Goal: Find contact information: Find contact information

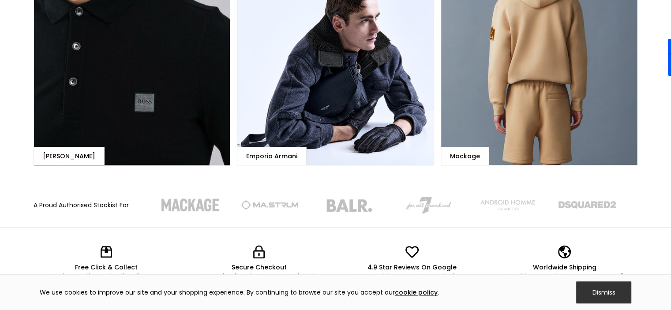
scroll to position [949, 0]
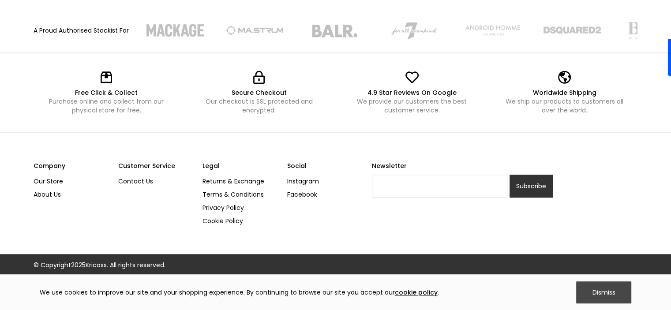
click at [601, 285] on div "Dismiss" at bounding box center [603, 292] width 55 height 22
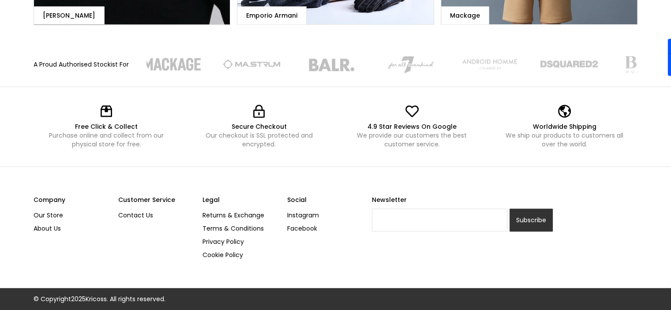
scroll to position [914, 0]
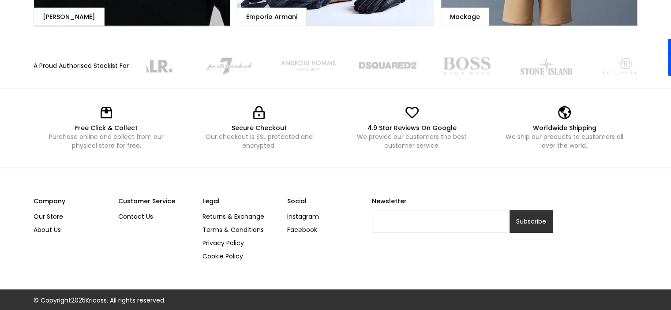
click at [325, 118] on div "Secure Checkout Our checkout is SSL protected and encrypted." at bounding box center [259, 128] width 146 height 62
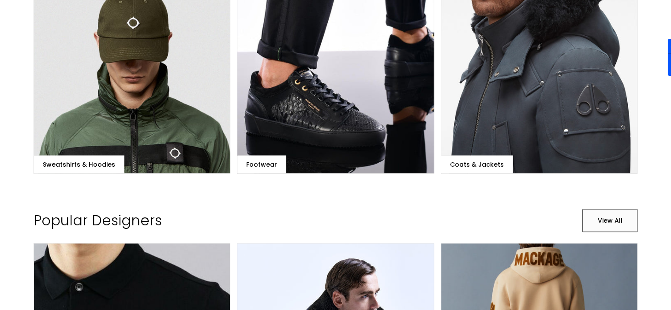
scroll to position [498, 0]
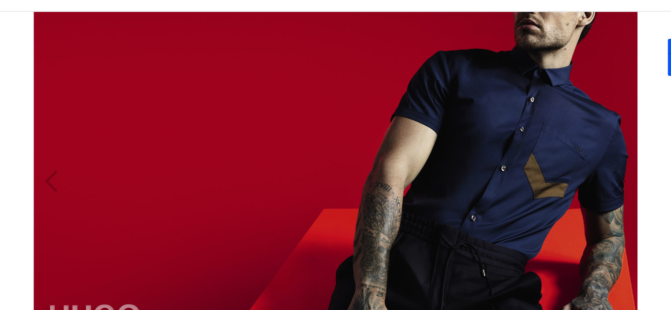
scroll to position [0, 0]
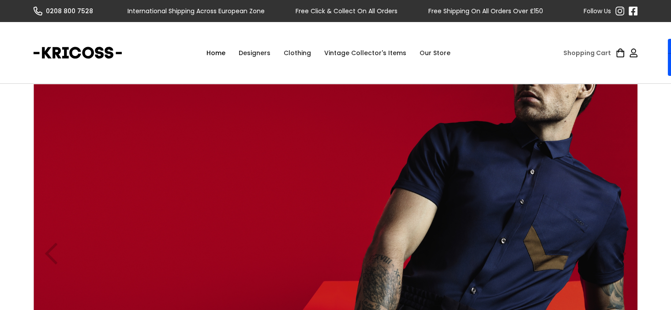
click at [298, 51] on div "Clothing" at bounding box center [297, 53] width 41 height 26
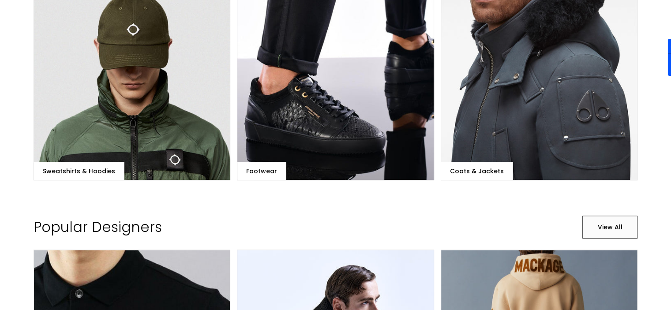
scroll to position [501, 0]
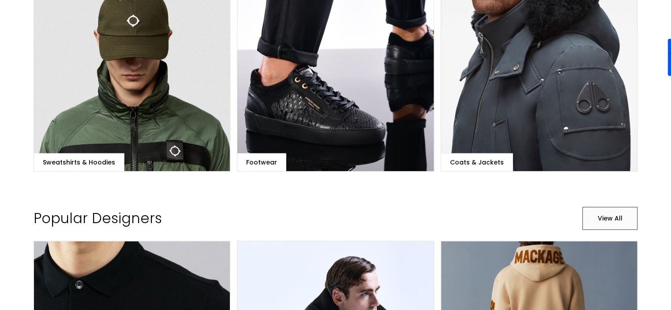
click at [435, 120] on div "Sweatshirts & Hoodies Footwear Coats & Jackets" at bounding box center [336, 73] width 604 height 198
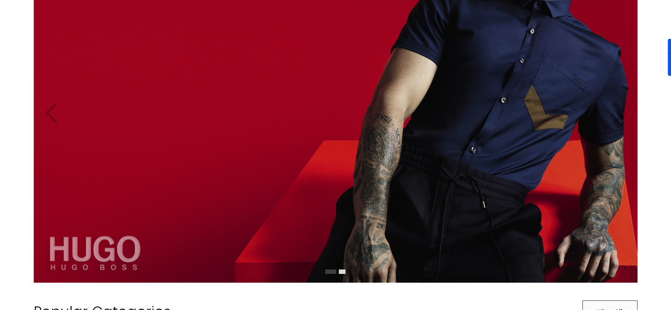
scroll to position [0, 0]
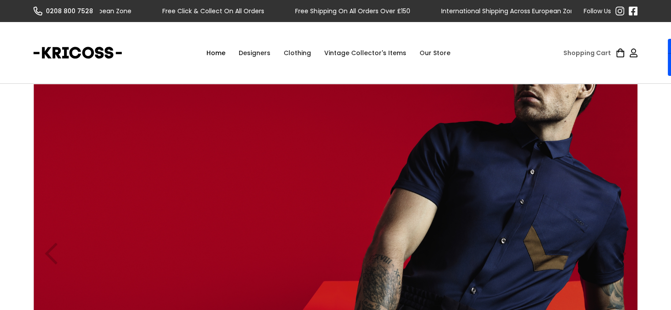
click at [296, 56] on div "Clothing" at bounding box center [297, 53] width 41 height 26
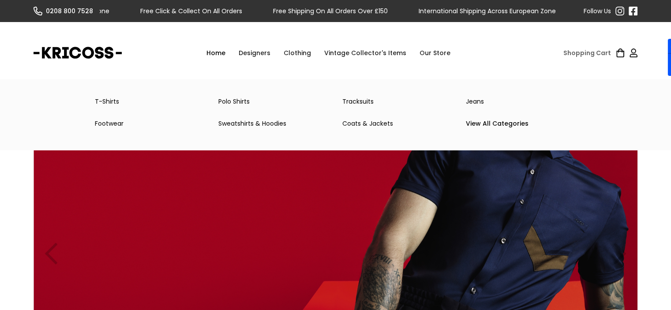
click at [230, 98] on link "Polo Shirts" at bounding box center [274, 102] width 124 height 18
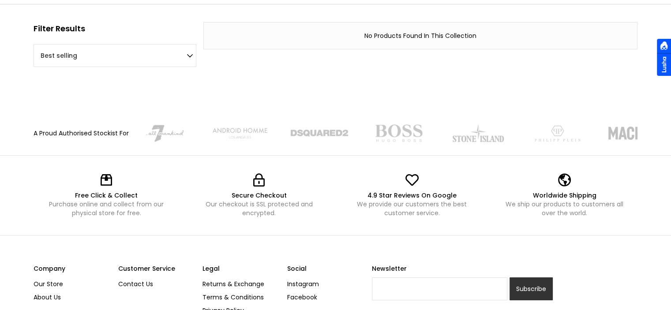
scroll to position [148, 0]
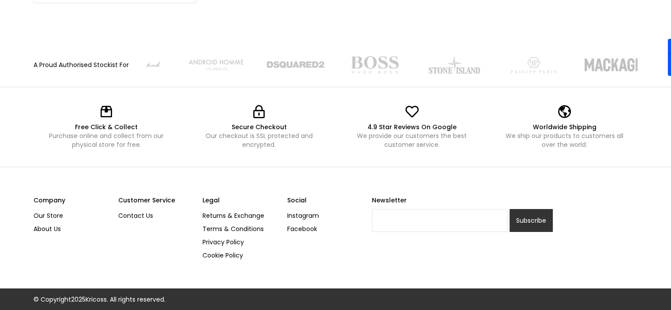
click at [36, 211] on link "Our Store" at bounding box center [73, 215] width 78 height 13
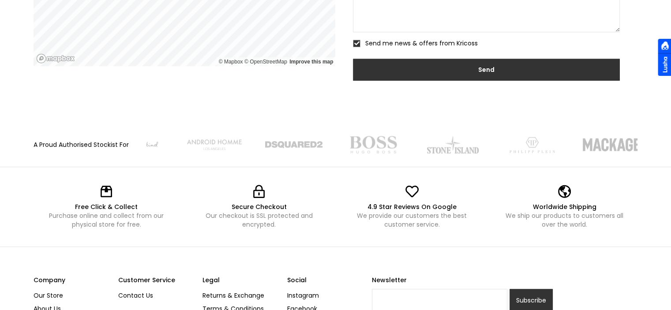
scroll to position [536, 0]
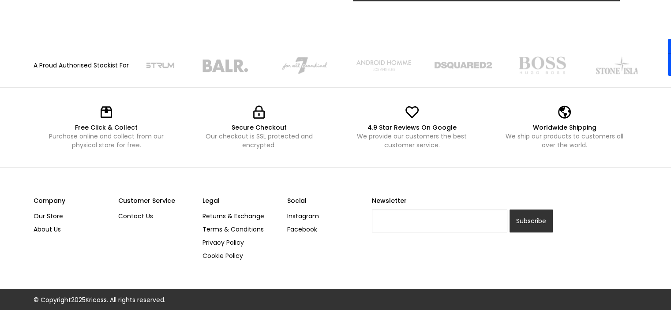
click at [320, 95] on div "Free Click & Collect Purchase online and collect from our physical store for fr…" at bounding box center [335, 128] width 671 height 80
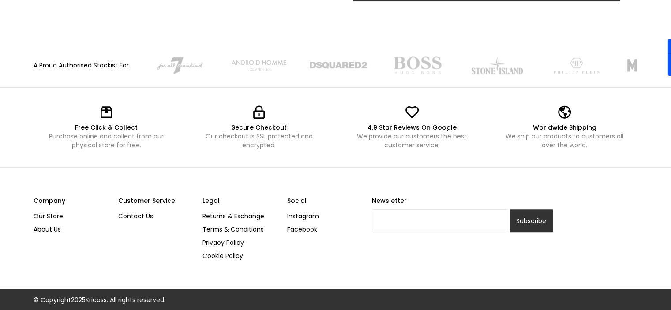
click at [131, 214] on link "Contact Us" at bounding box center [157, 216] width 78 height 13
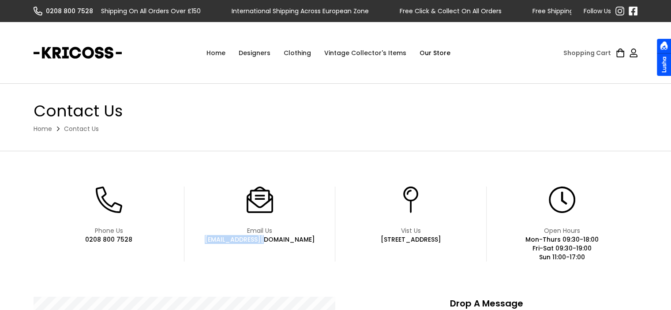
drag, startPoint x: 289, startPoint y: 240, endPoint x: 209, endPoint y: 240, distance: 80.3
click at [209, 240] on div "Email Us info@kricoss.com" at bounding box center [259, 224] width 151 height 75
copy div "info@kricoss.com"
click at [633, 9] on link at bounding box center [633, 11] width 9 height 9
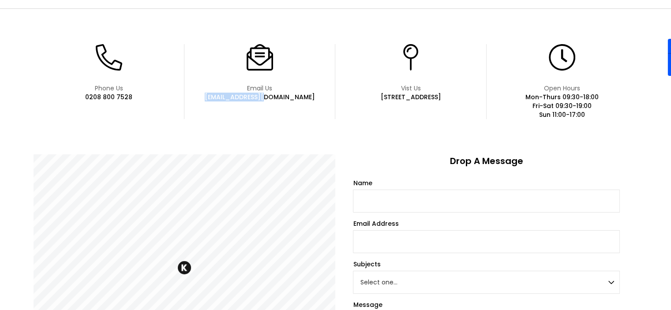
scroll to position [143, 0]
click at [551, 214] on form "Name Email Address Subjects Select one... Online Store In Store Customer Servic…" at bounding box center [486, 286] width 266 height 217
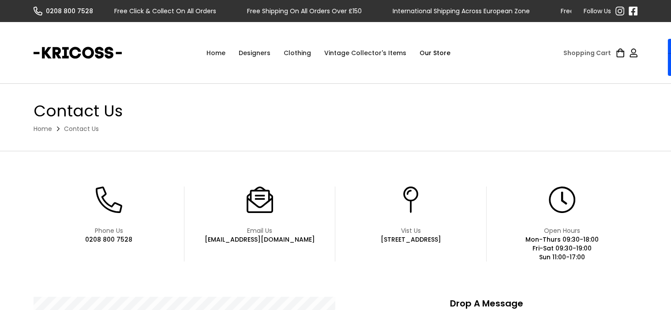
click at [268, 53] on div "Designers" at bounding box center [254, 53] width 45 height 26
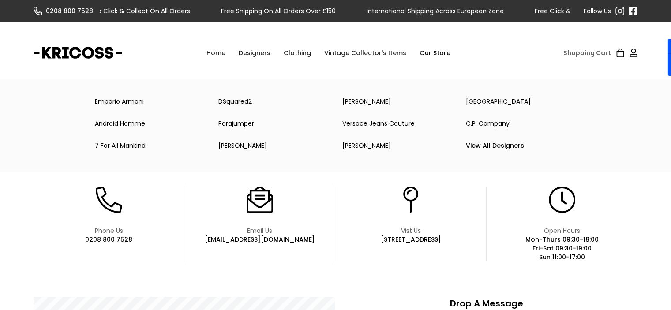
click at [476, 54] on div "Home Designers Emporio Armani DSquared2 Neil Barrett Stone Island Android Homme…" at bounding box center [328, 53] width 413 height 26
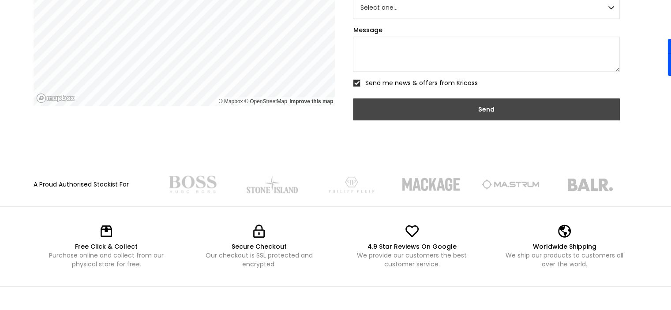
scroll to position [418, 0]
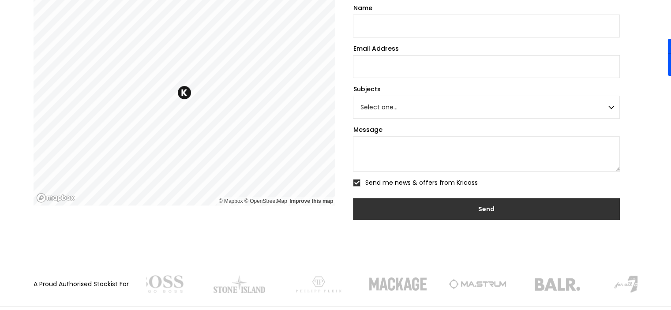
click at [342, 141] on div "Drop A Message Name Email Address Subjects Select one... Online Store In Store …" at bounding box center [486, 102] width 302 height 247
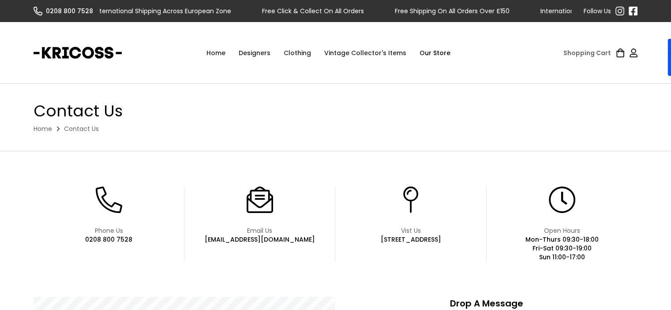
scroll to position [536, 0]
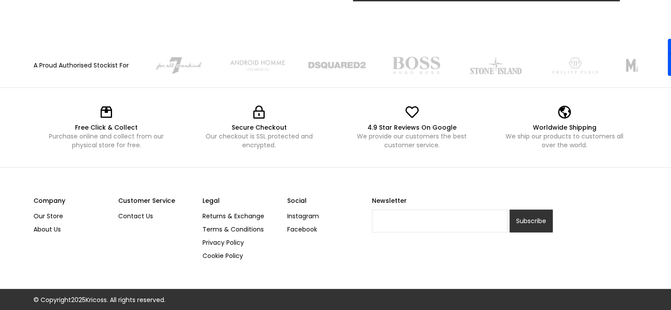
click at [0, 310] on seamless-flyout at bounding box center [0, 311] width 0 height 0
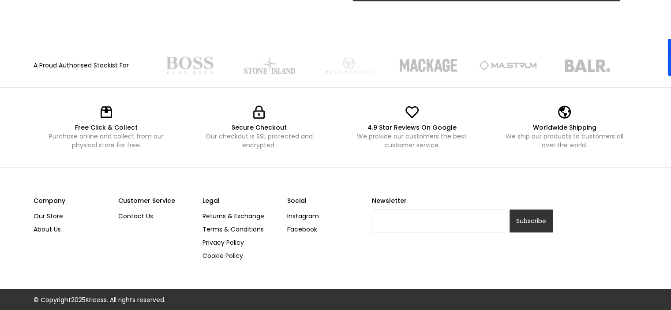
click at [337, 157] on div "Free Click & Collect Purchase online and collect from our physical store for fr…" at bounding box center [335, 128] width 671 height 80
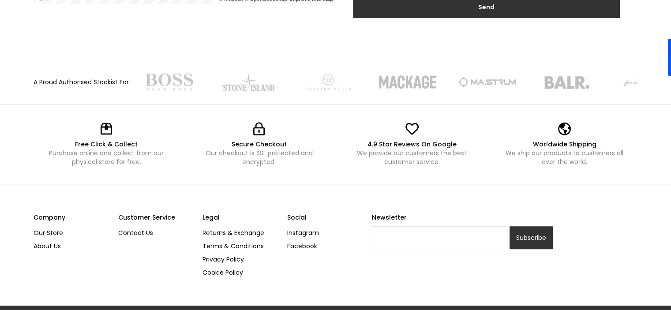
scroll to position [519, 0]
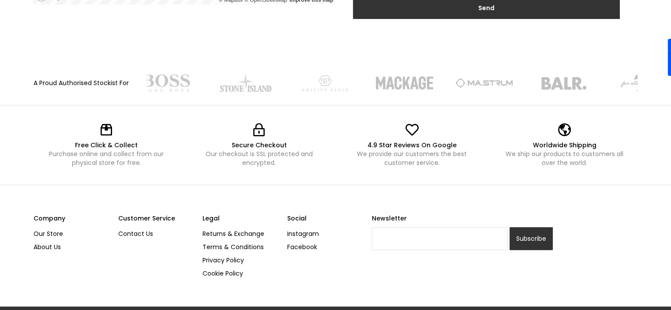
click at [51, 244] on link "About Us" at bounding box center [73, 246] width 78 height 13
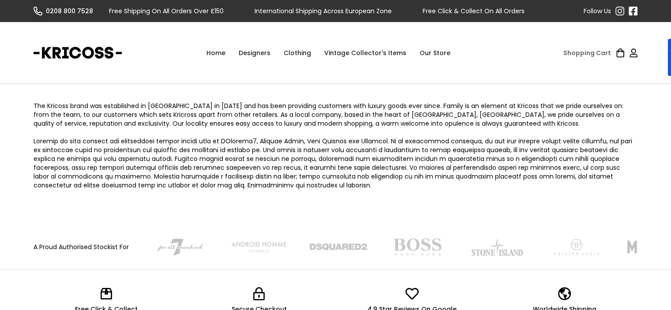
click at [420, 52] on link "Our Store" at bounding box center [435, 53] width 44 height 26
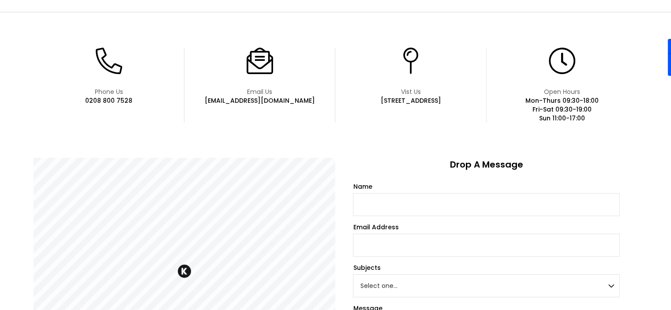
scroll to position [139, 0]
click at [335, 107] on div "Email Us [EMAIL_ADDRESS][DOMAIN_NAME]" at bounding box center [259, 84] width 151 height 75
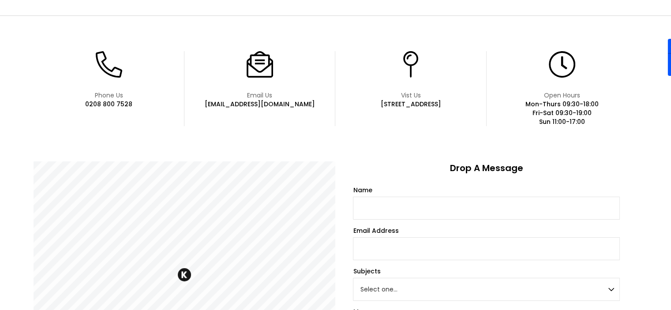
scroll to position [136, 0]
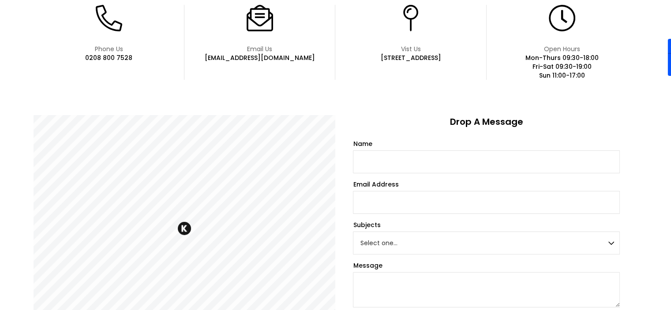
click at [335, 107] on div "Phone Us [PHONE_NUMBER] Email Us [EMAIL_ADDRESS][DOMAIN_NAME] Vist Us [STREET_A…" at bounding box center [336, 184] width 604 height 358
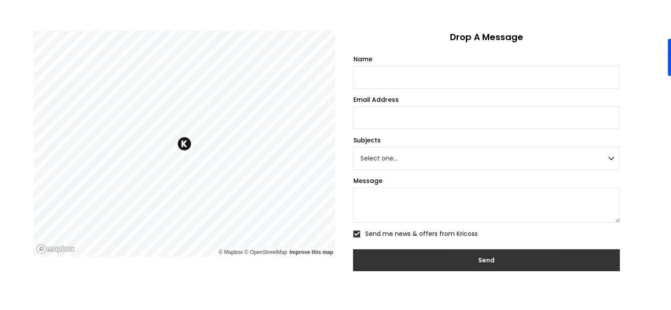
scroll to position [267, 0]
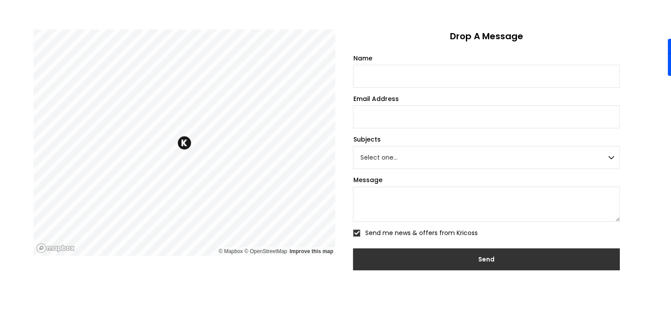
click at [336, 104] on div "Drop A Message Name Email Address Subjects Select one... Online Store In Store …" at bounding box center [486, 153] width 302 height 247
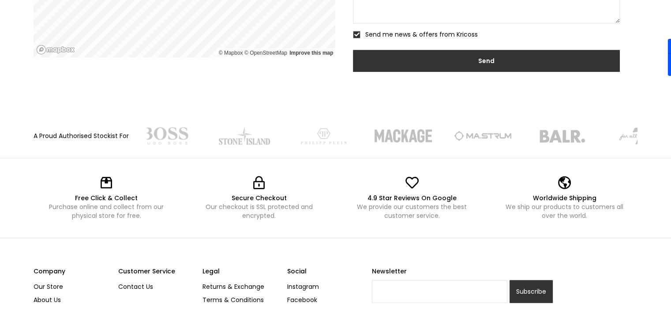
scroll to position [438, 0]
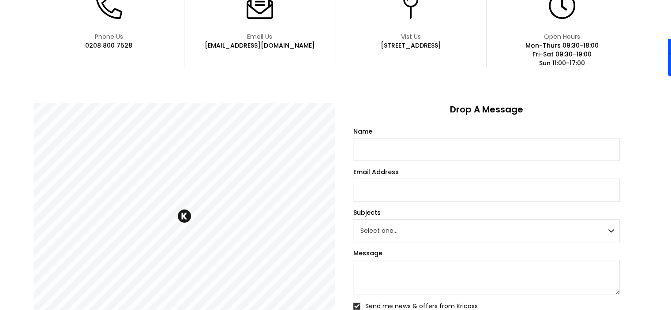
scroll to position [0, 0]
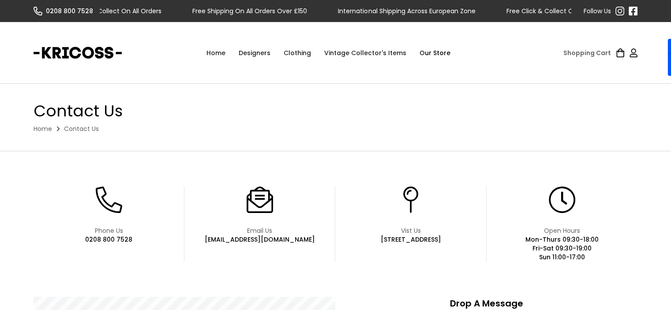
click at [335, 99] on div "Contact Us Home Contact Us" at bounding box center [335, 117] width 671 height 67
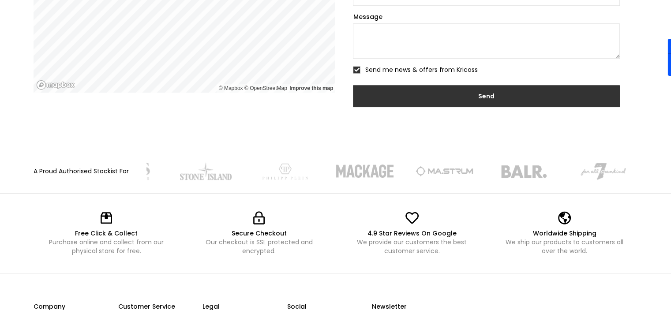
scroll to position [536, 0]
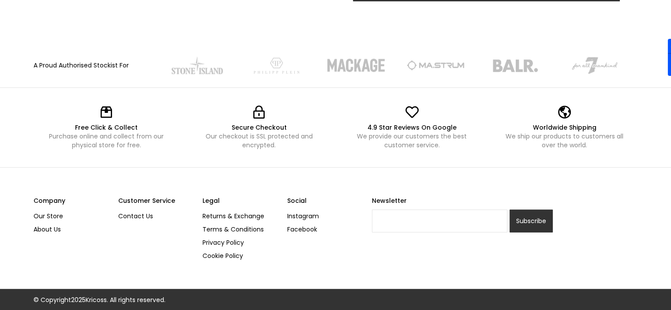
click at [335, 99] on div "Free Click & Collect Purchase online and collect from our physical store for fr…" at bounding box center [336, 128] width 604 height 62
click at [336, 99] on div "Free Click & Collect Purchase online and collect from our physical store for fr…" at bounding box center [336, 128] width 604 height 62
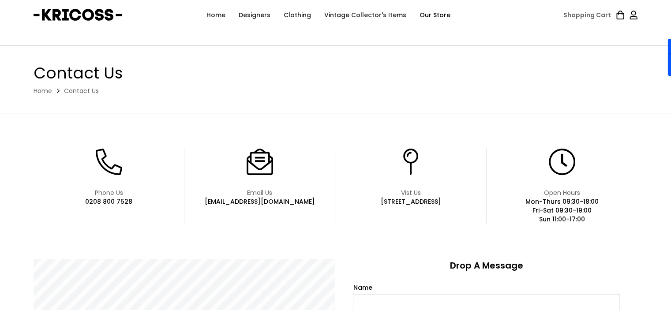
scroll to position [0, 0]
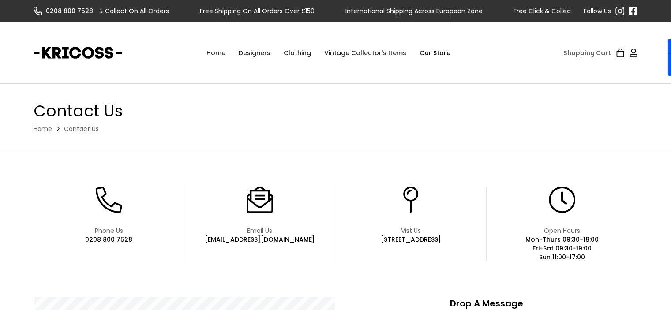
click at [334, 101] on div "Contact Us Home Contact Us" at bounding box center [335, 117] width 671 height 67
click at [346, 108] on h1 "Contact Us" at bounding box center [336, 110] width 604 height 19
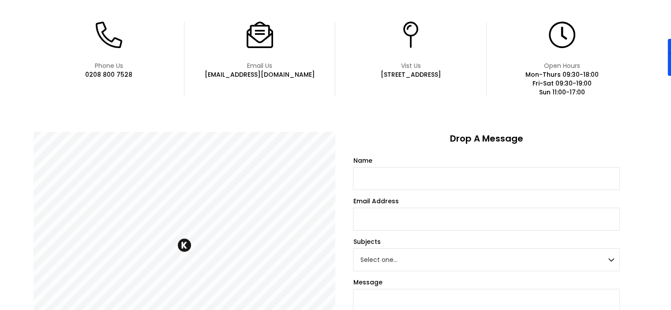
click at [337, 126] on div "Phone Us 0208 800 7528 Email Us info@kricoss.com Vist Us 58 Grand Parade, Green…" at bounding box center [336, 201] width 604 height 358
click at [335, 95] on div "Vist Us 58 Grand Parade, Green Lanes, Harringay, London N4 1AF" at bounding box center [410, 58] width 151 height 75
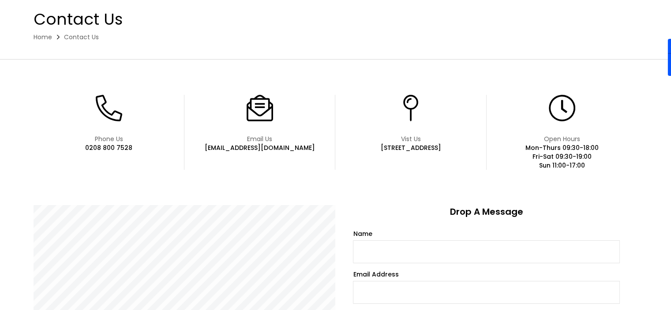
scroll to position [0, 0]
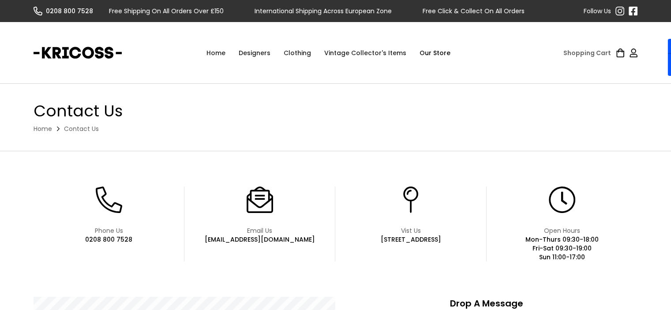
click at [306, 53] on div "Clothing" at bounding box center [297, 53] width 41 height 26
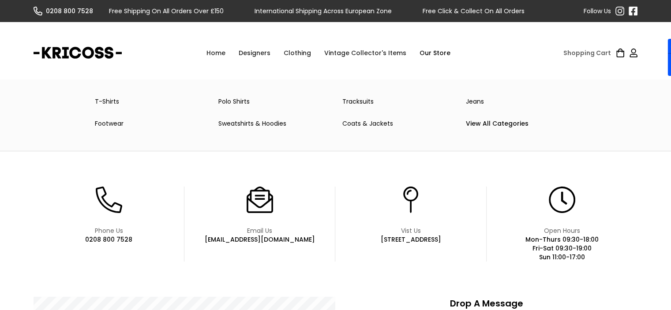
click at [358, 125] on link "Coats & Jackets" at bounding box center [398, 124] width 124 height 18
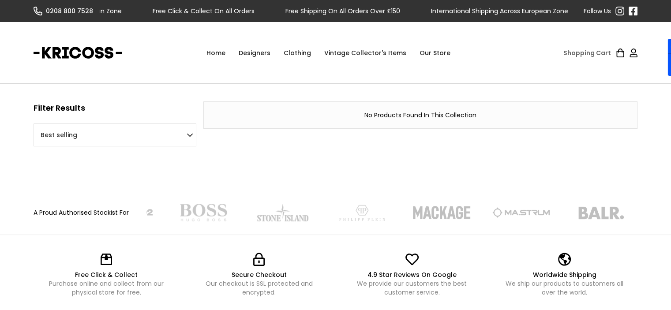
click at [288, 51] on div "Clothing" at bounding box center [297, 53] width 41 height 26
